Goal: Information Seeking & Learning: Learn about a topic

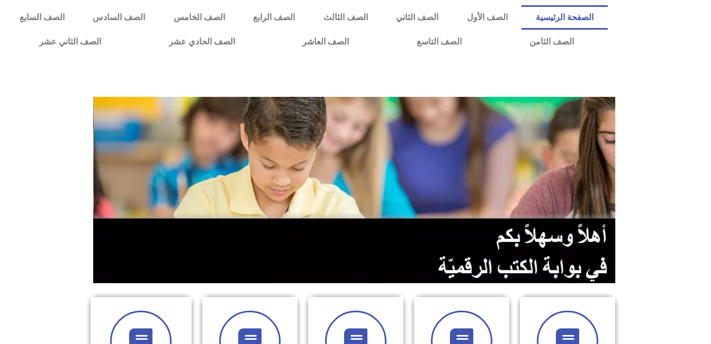
click at [586, 77] on div at bounding box center [355, 78] width 700 height 26
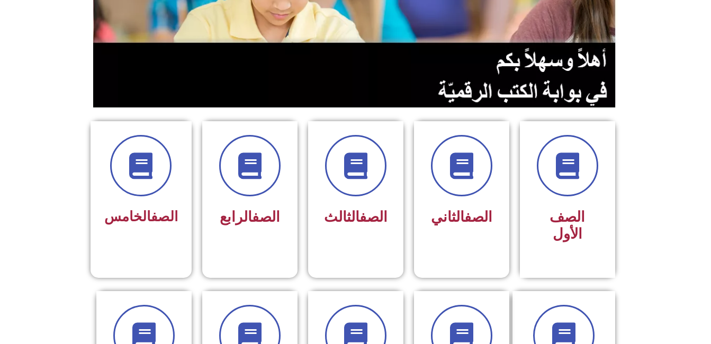
scroll to position [215, 0]
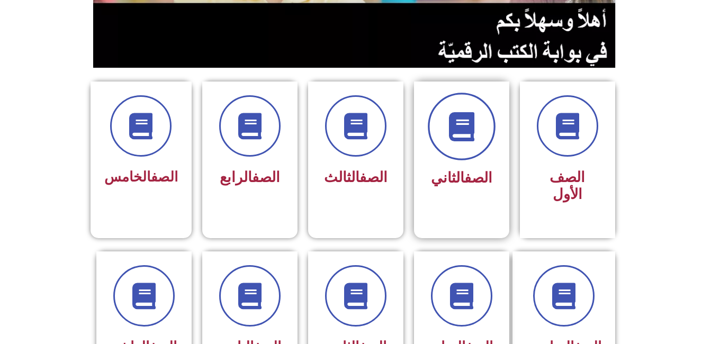
click at [463, 129] on icon at bounding box center [461, 126] width 29 height 29
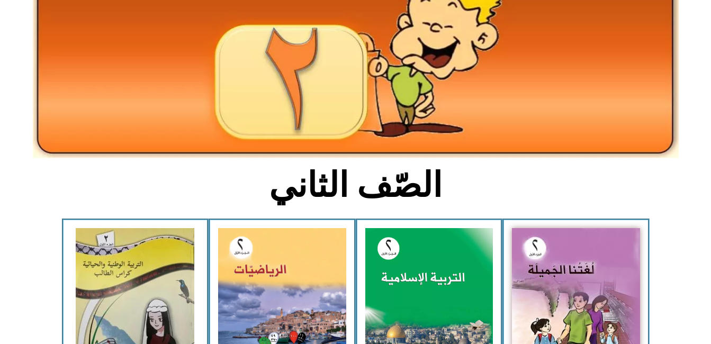
scroll to position [237, 0]
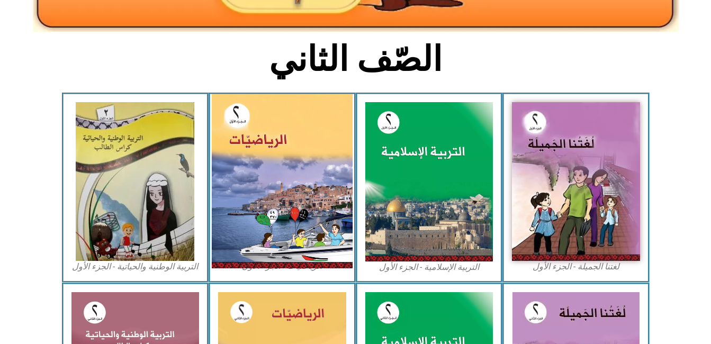
click at [320, 192] on img at bounding box center [282, 181] width 141 height 174
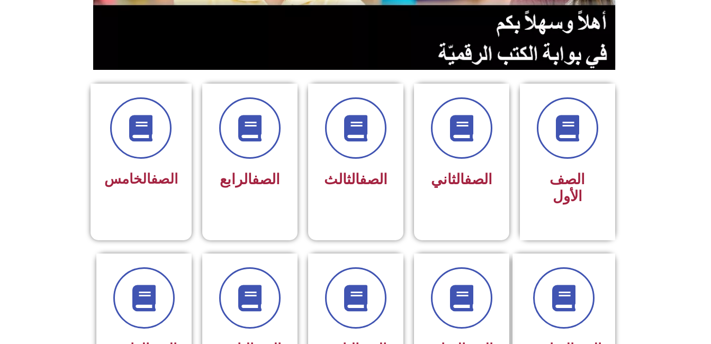
scroll to position [218, 0]
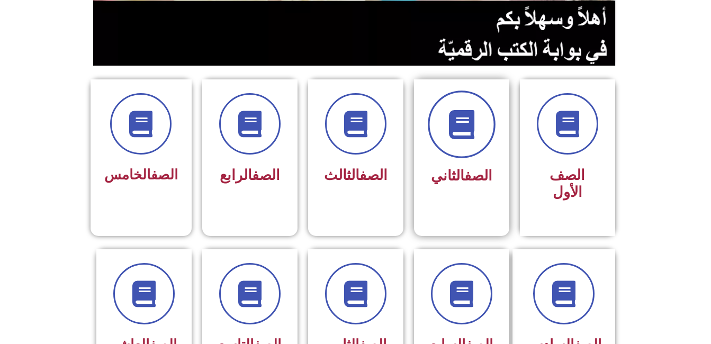
click at [473, 140] on span at bounding box center [462, 125] width 68 height 68
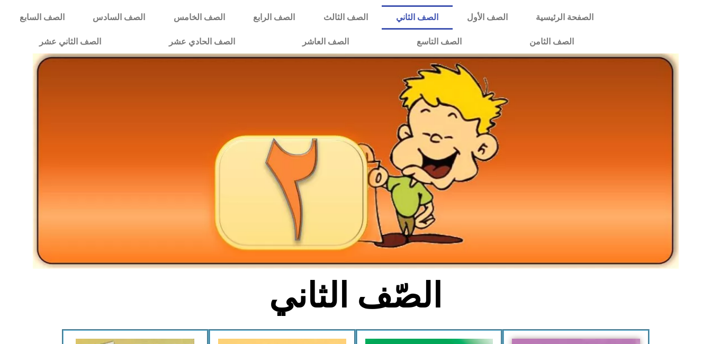
click at [473, 140] on img at bounding box center [356, 160] width 646 height 215
